Goal: Information Seeking & Learning: Find specific fact

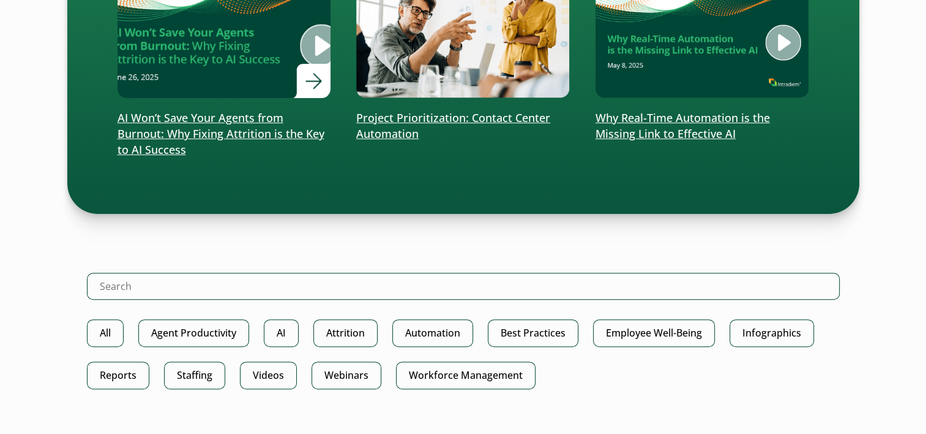
scroll to position [490, 0]
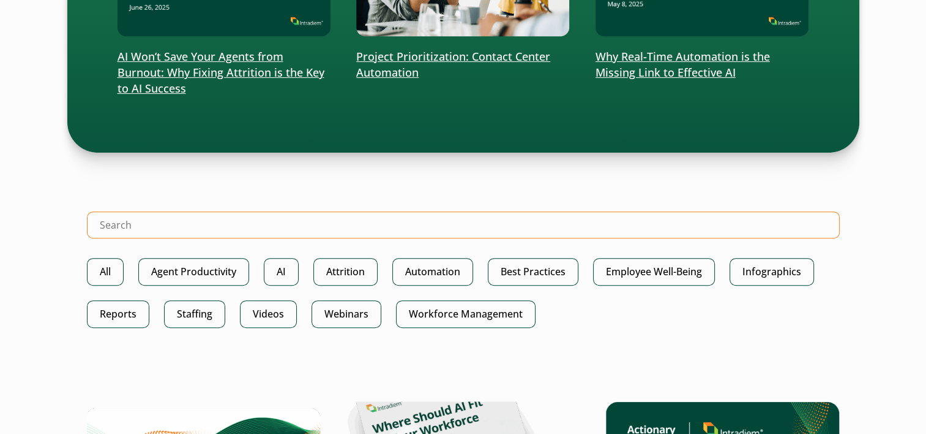
click at [233, 227] on input "Search Intradiem" at bounding box center [463, 224] width 753 height 27
click at [184, 224] on input "Search Intradiem" at bounding box center [463, 224] width 753 height 27
type input "detailed user activity report"
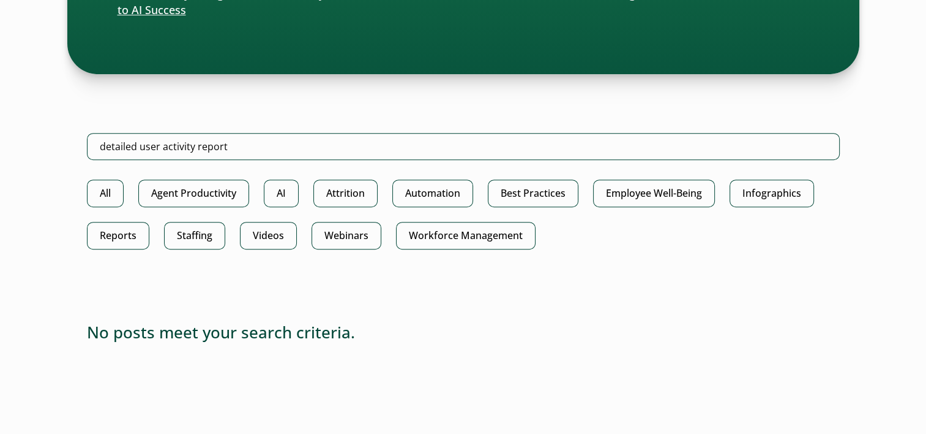
scroll to position [674, 0]
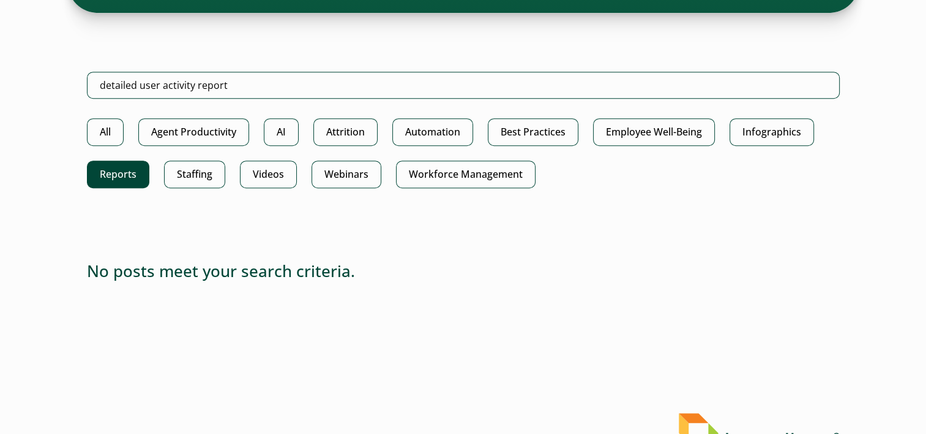
click at [122, 172] on link "Reports" at bounding box center [118, 174] width 62 height 28
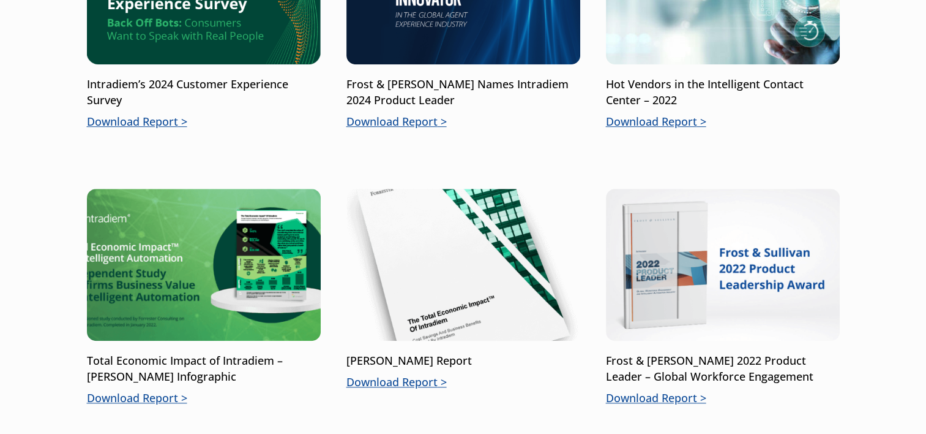
scroll to position [429, 0]
